Goal: Information Seeking & Learning: Check status

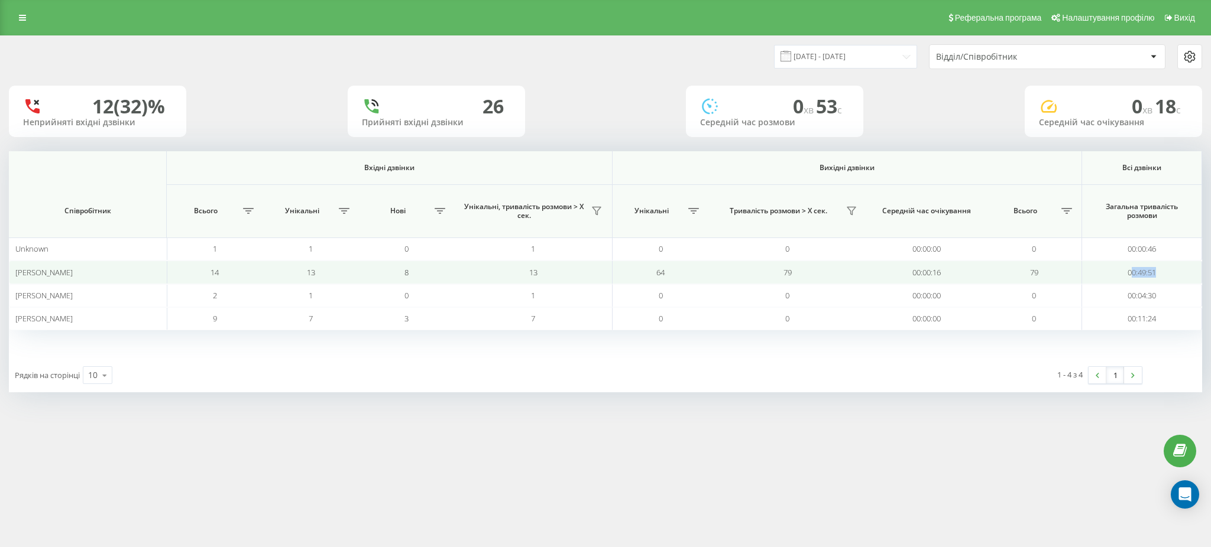
drag, startPoint x: 1169, startPoint y: 273, endPoint x: 1130, endPoint y: 274, distance: 39.0
click at [1130, 274] on td "00:49:51" at bounding box center [1142, 272] width 120 height 23
copy td "0:49:51"
